Goal: Use online tool/utility: Utilize a website feature to perform a specific function

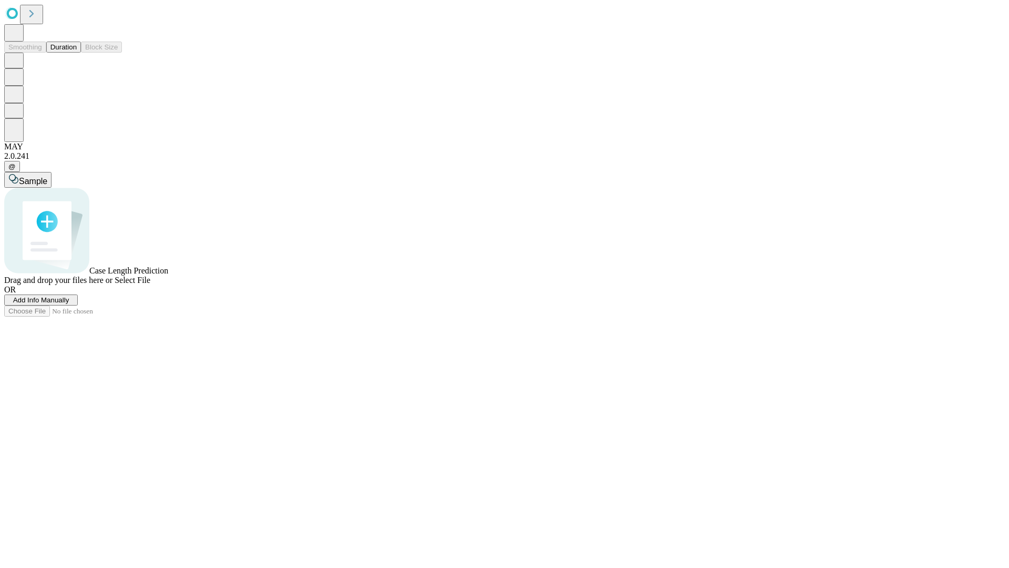
click at [77, 53] on button "Duration" at bounding box center [63, 47] width 35 height 11
click at [150, 284] on span "Select File" at bounding box center [133, 279] width 36 height 9
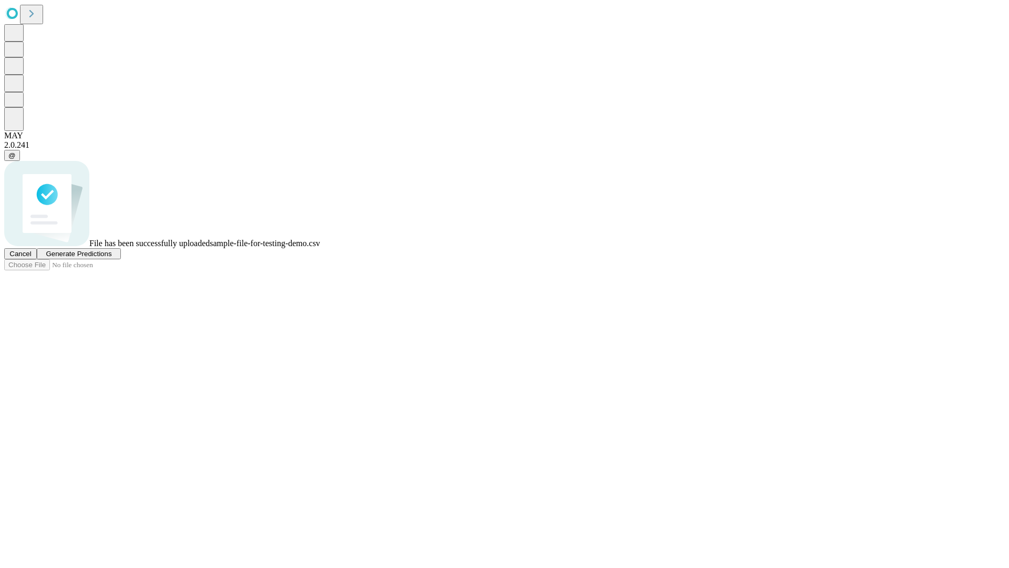
click at [111, 258] on span "Generate Predictions" at bounding box center [79, 254] width 66 height 8
